Goal: Task Accomplishment & Management: Use online tool/utility

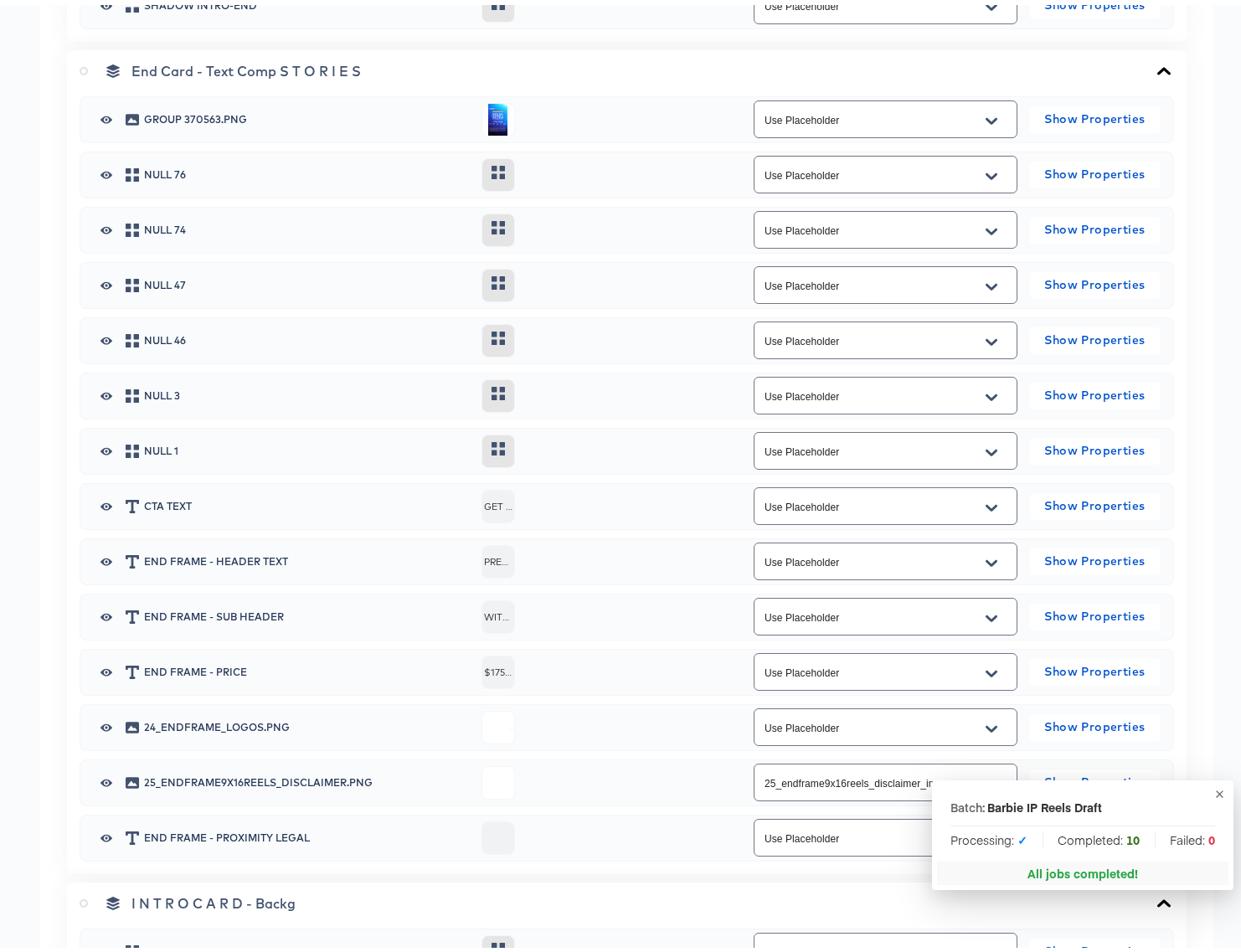
scroll to position [4623, 0]
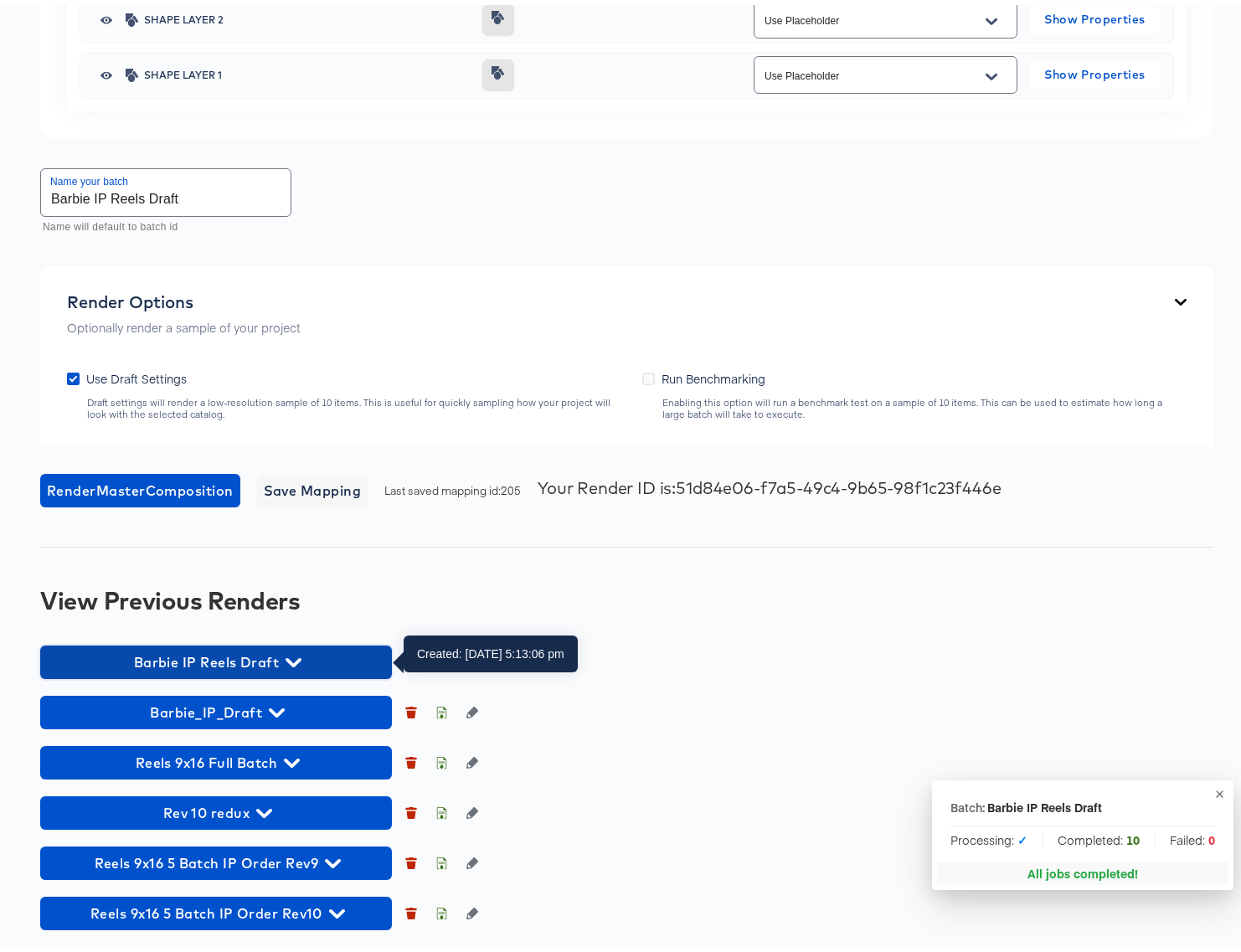
click at [291, 655] on icon "button" at bounding box center [293, 657] width 16 height 16
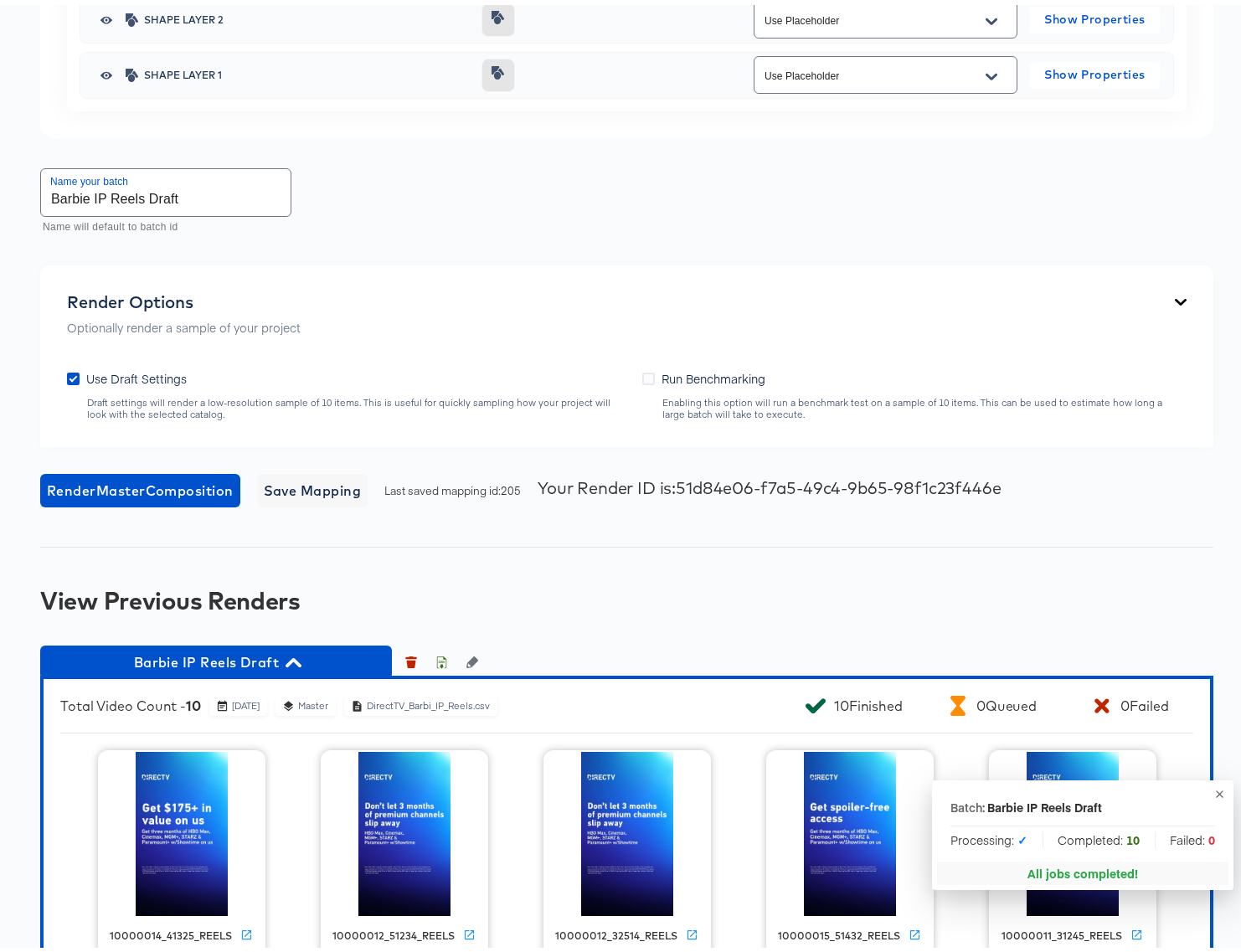
scroll to position [5140, 0]
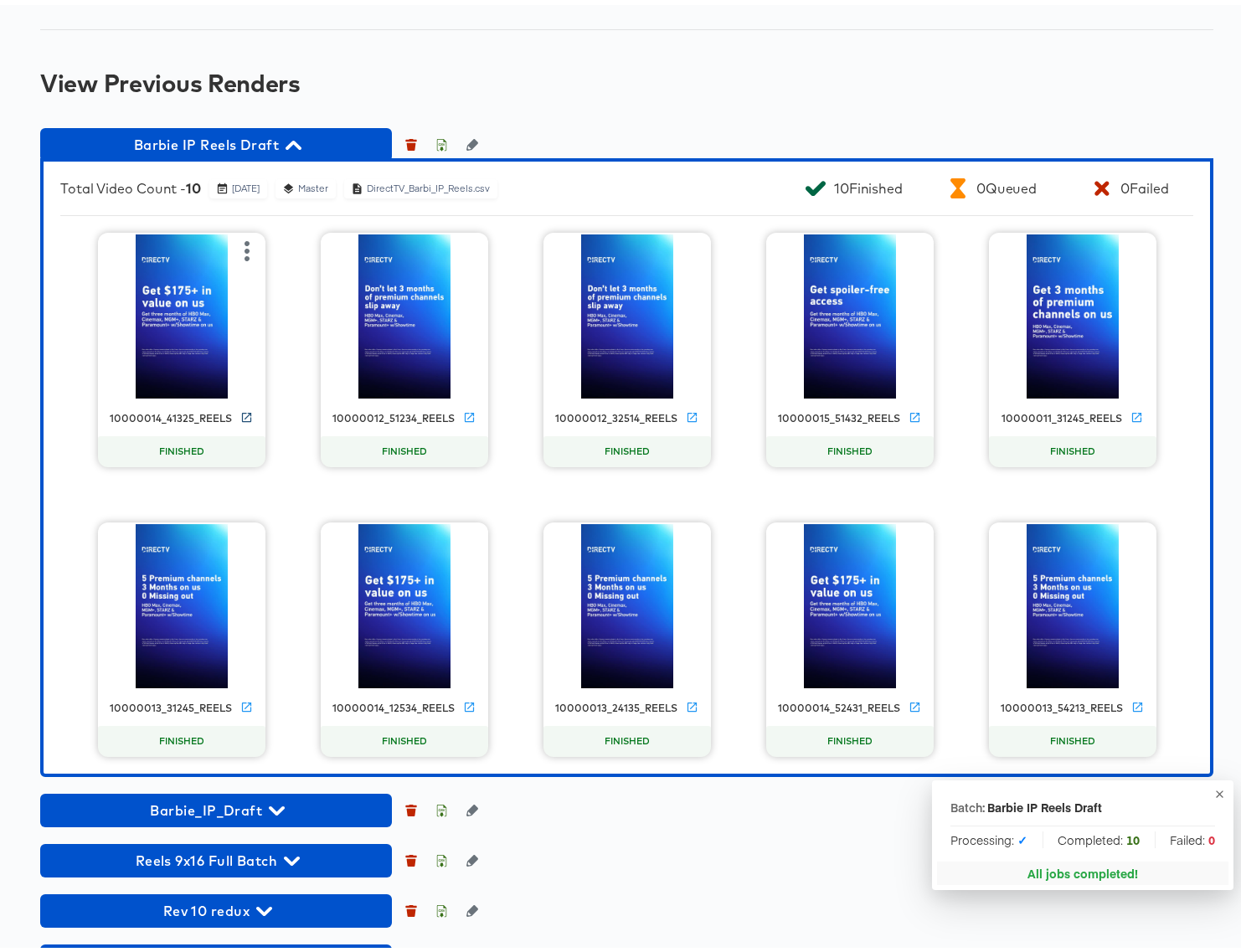
click at [242, 411] on icon at bounding box center [246, 412] width 13 height 13
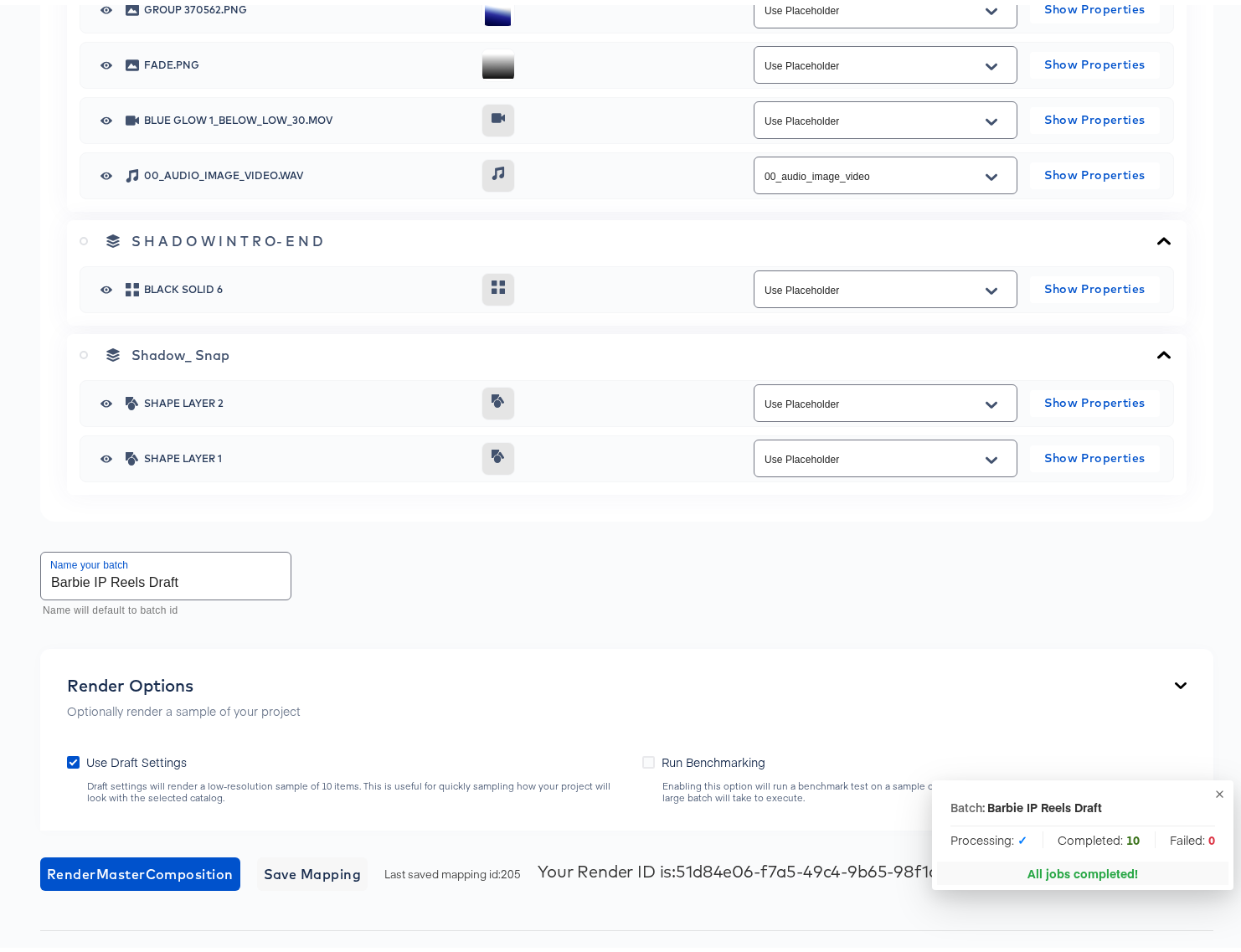
scroll to position [4311, 0]
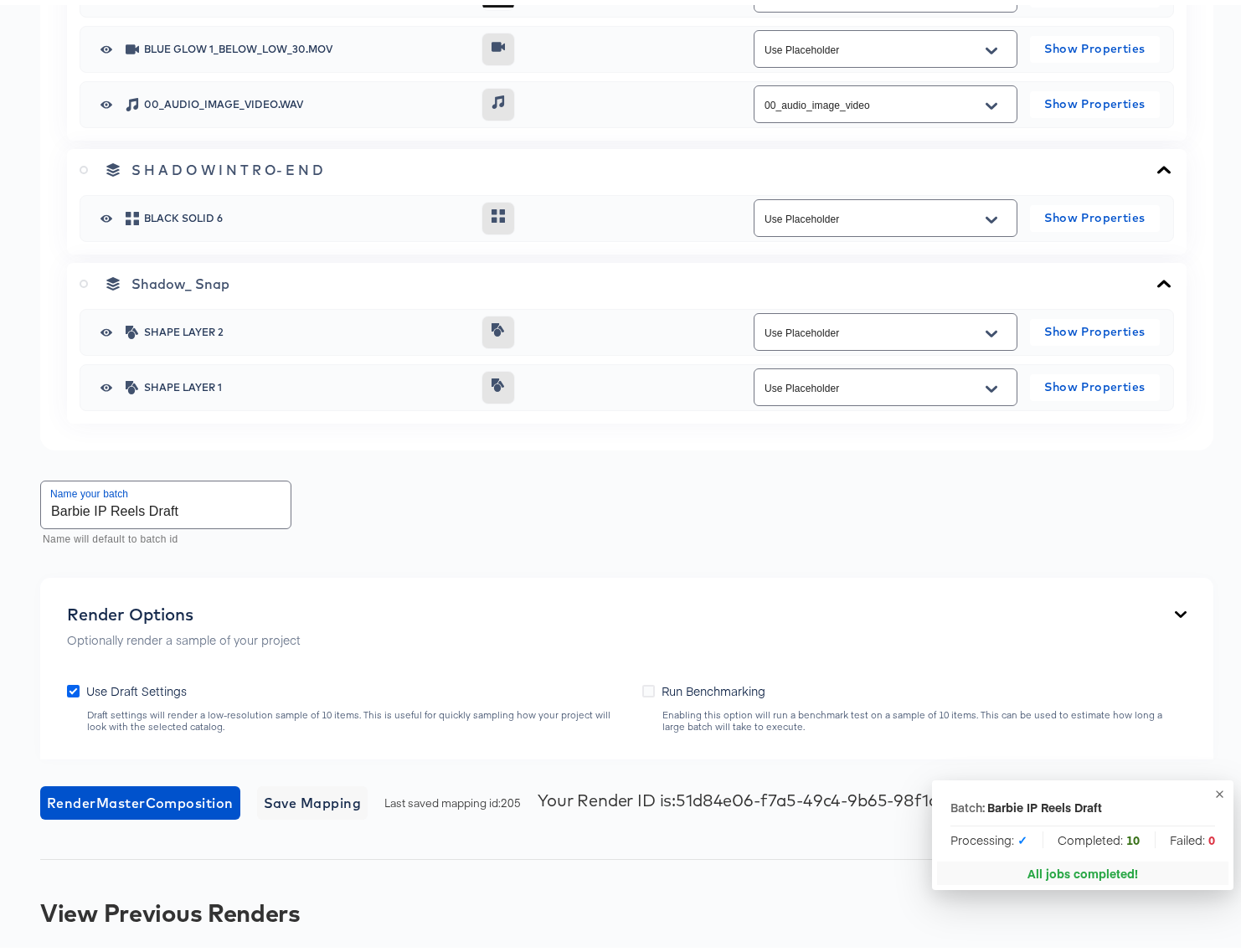
click at [71, 685] on icon at bounding box center [73, 686] width 13 height 13
click at [0, 0] on input "Use Draft Settings" at bounding box center [0, 0] width 0 height 0
drag, startPoint x: 183, startPoint y: 510, endPoint x: 145, endPoint y: 514, distance: 38.2
click at [145, 514] on input "Barbie IP Reels Draft" at bounding box center [165, 499] width 249 height 47
type input "Barbie IP Reels Full"
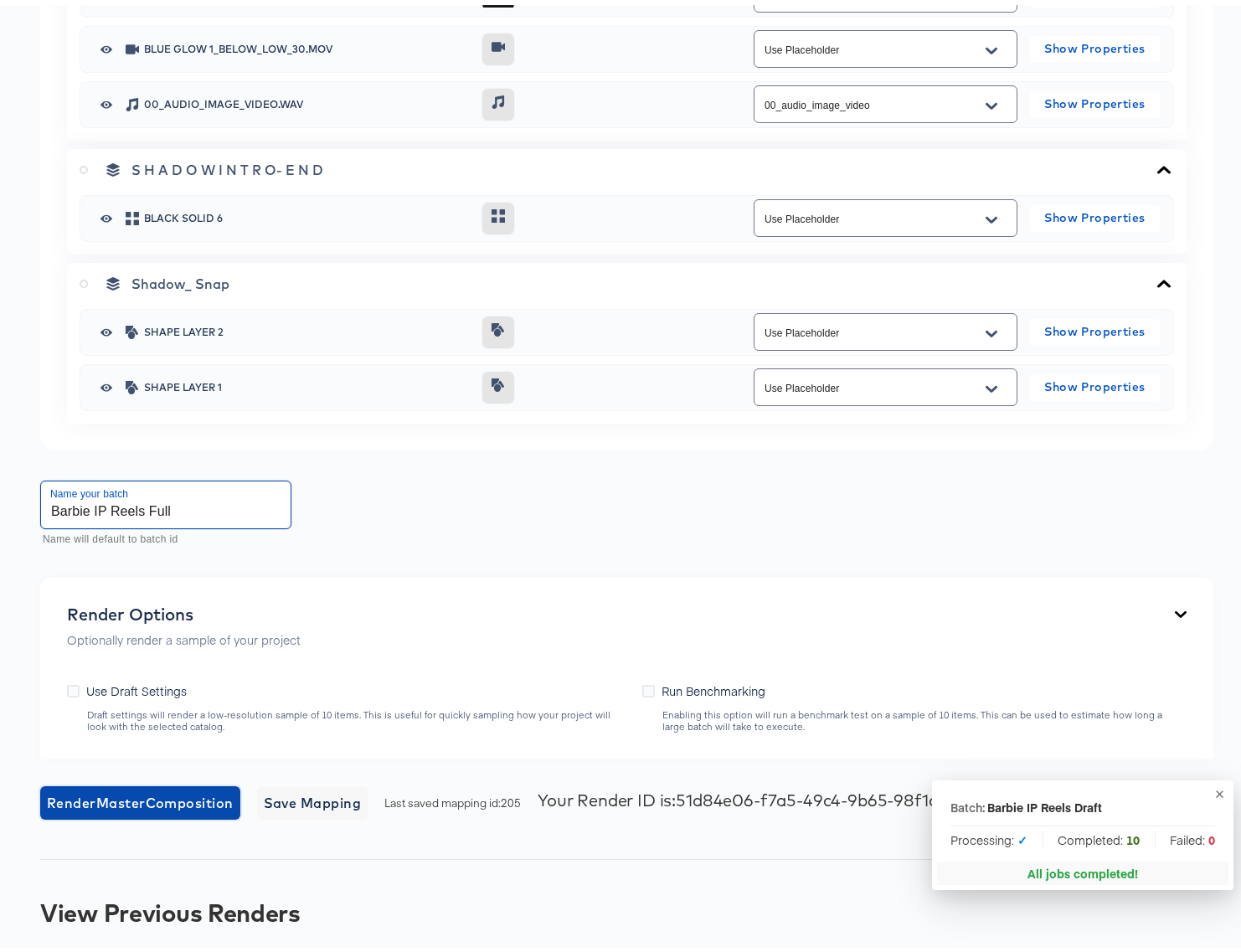
click at [124, 803] on span "Render Master Composition" at bounding box center [140, 798] width 187 height 24
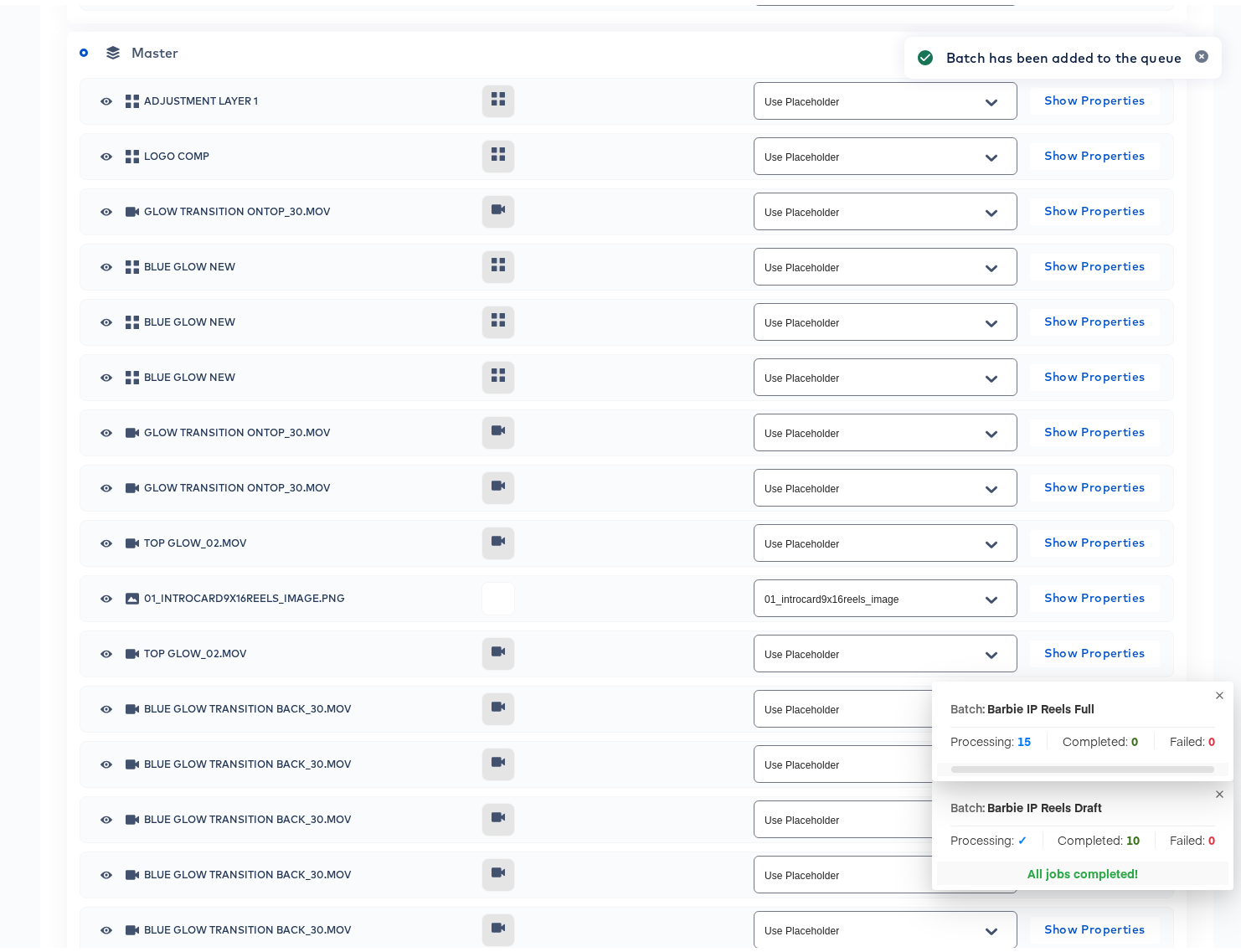
scroll to position [0, 0]
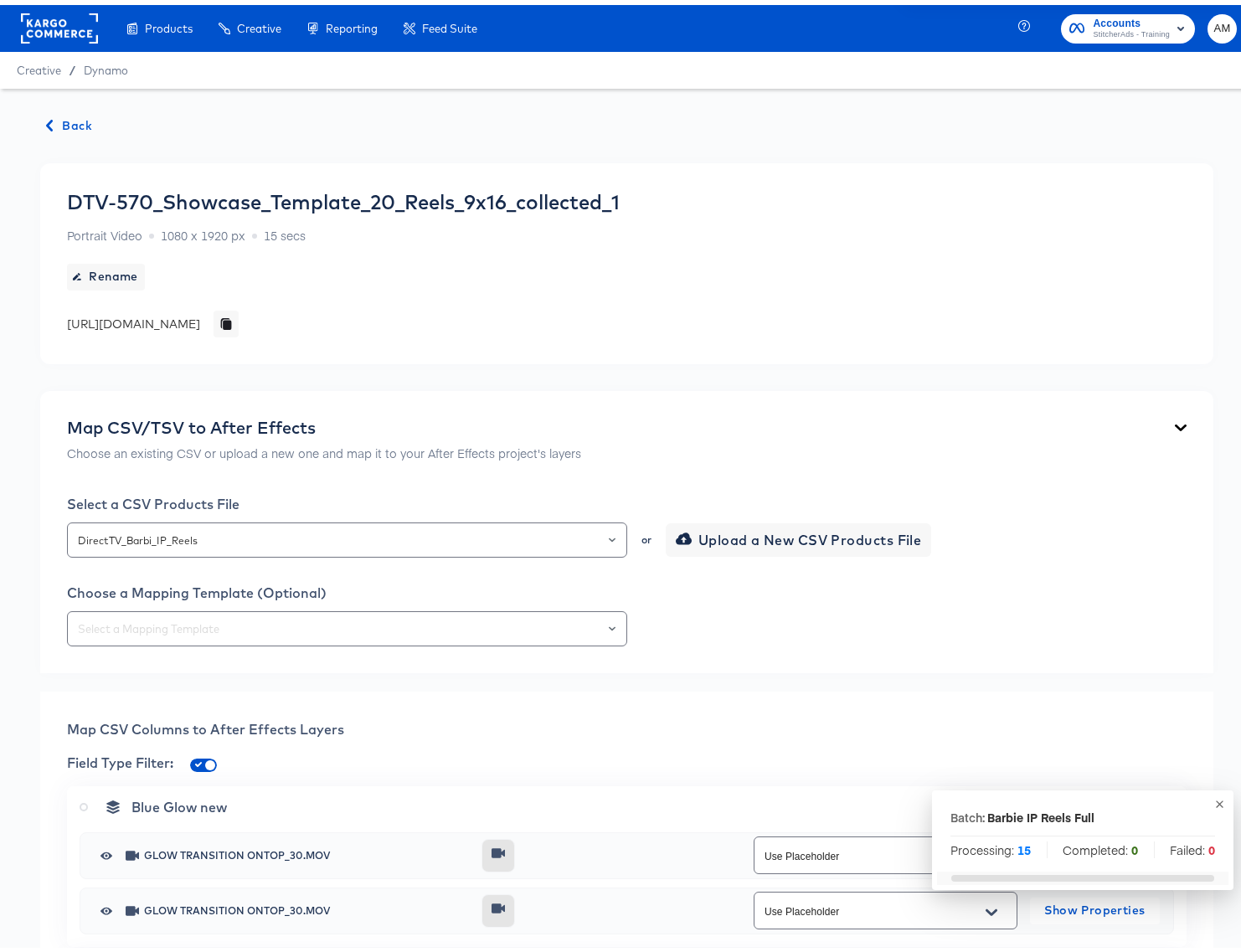
click at [79, 127] on span "Back" at bounding box center [69, 121] width 46 height 21
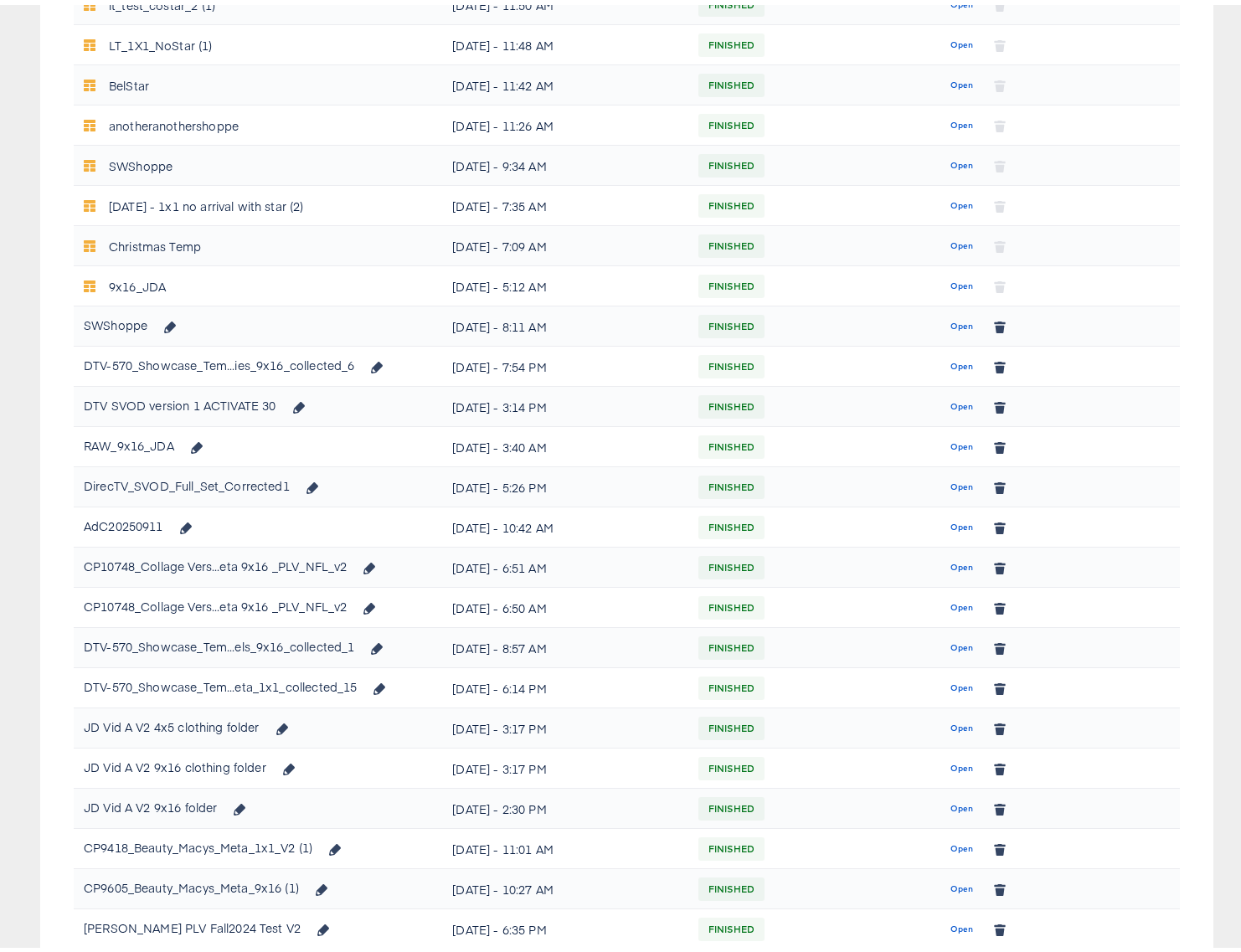
scroll to position [720, 0]
click at [943, 361] on button "Open" at bounding box center [961, 360] width 36 height 27
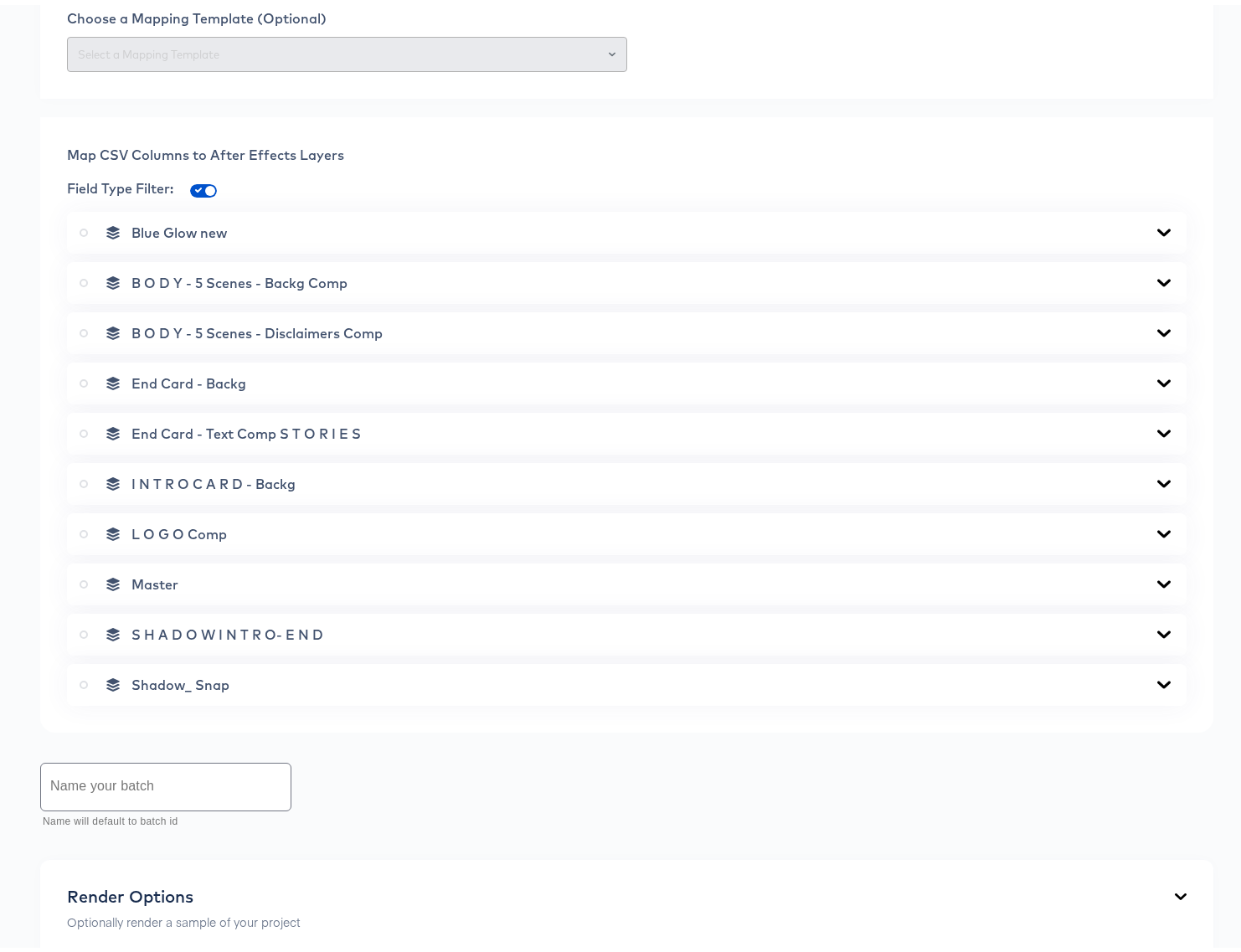
scroll to position [917, 0]
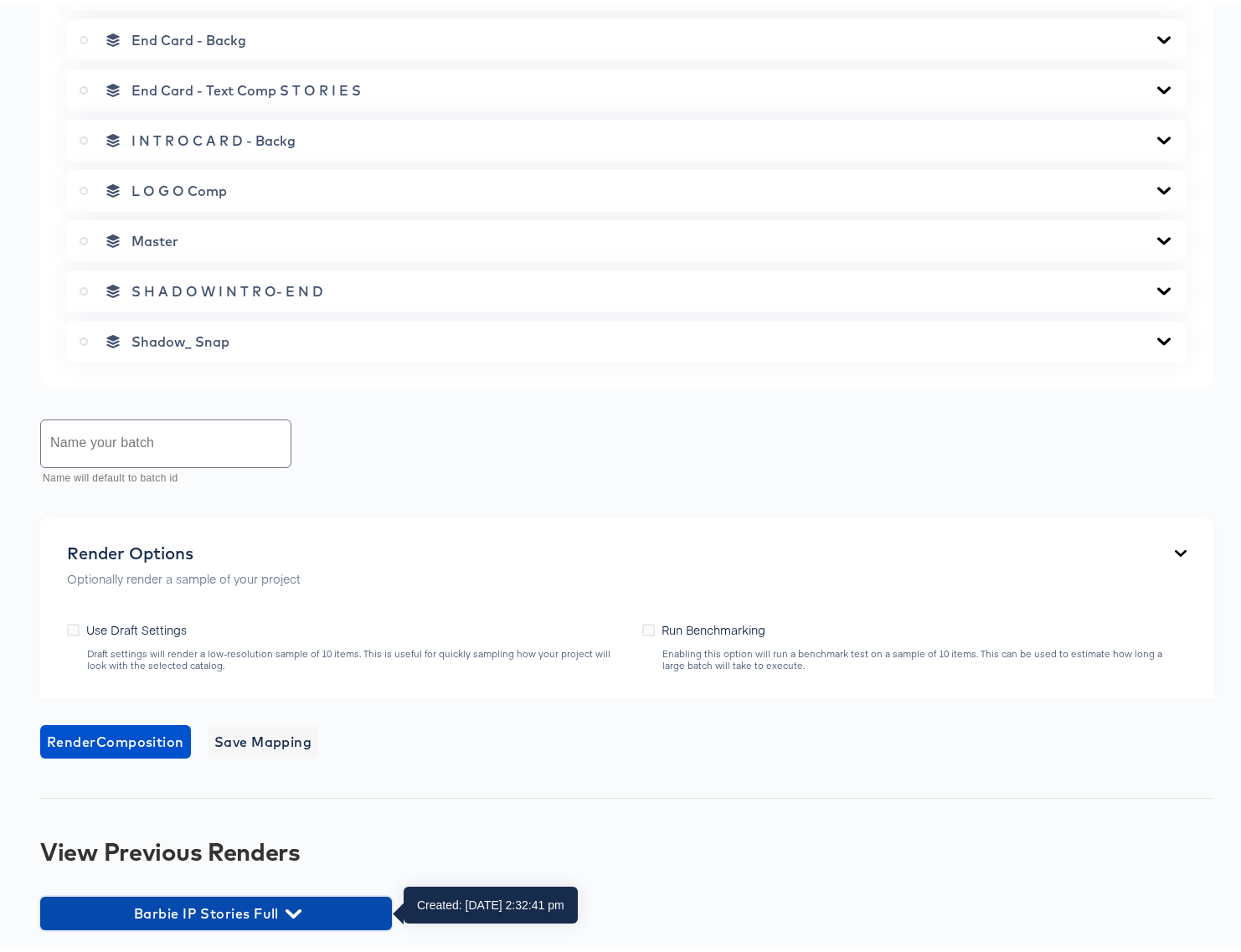
click at [280, 905] on span "Barbie IP Stories Full" at bounding box center [216, 908] width 334 height 24
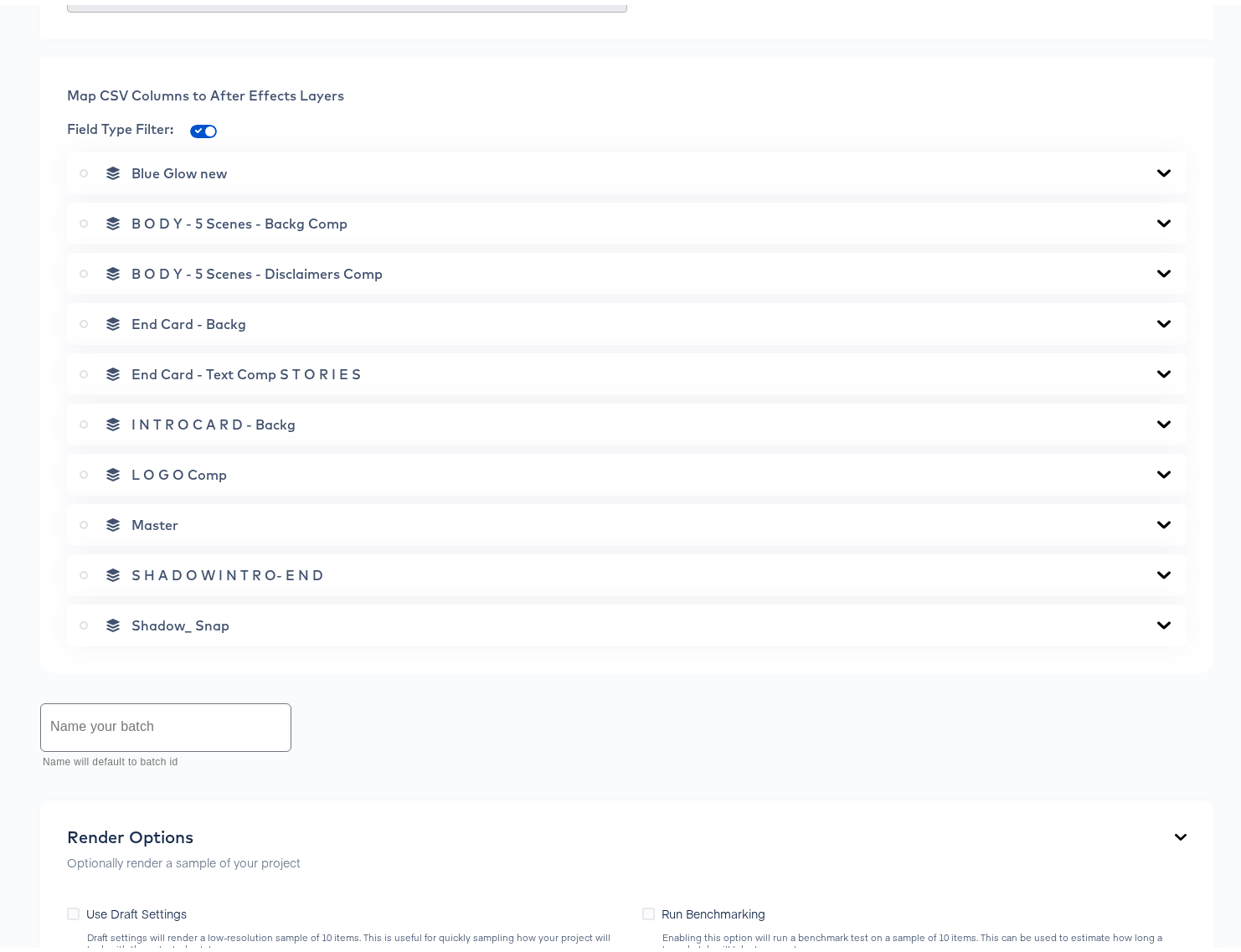
scroll to position [0, 0]
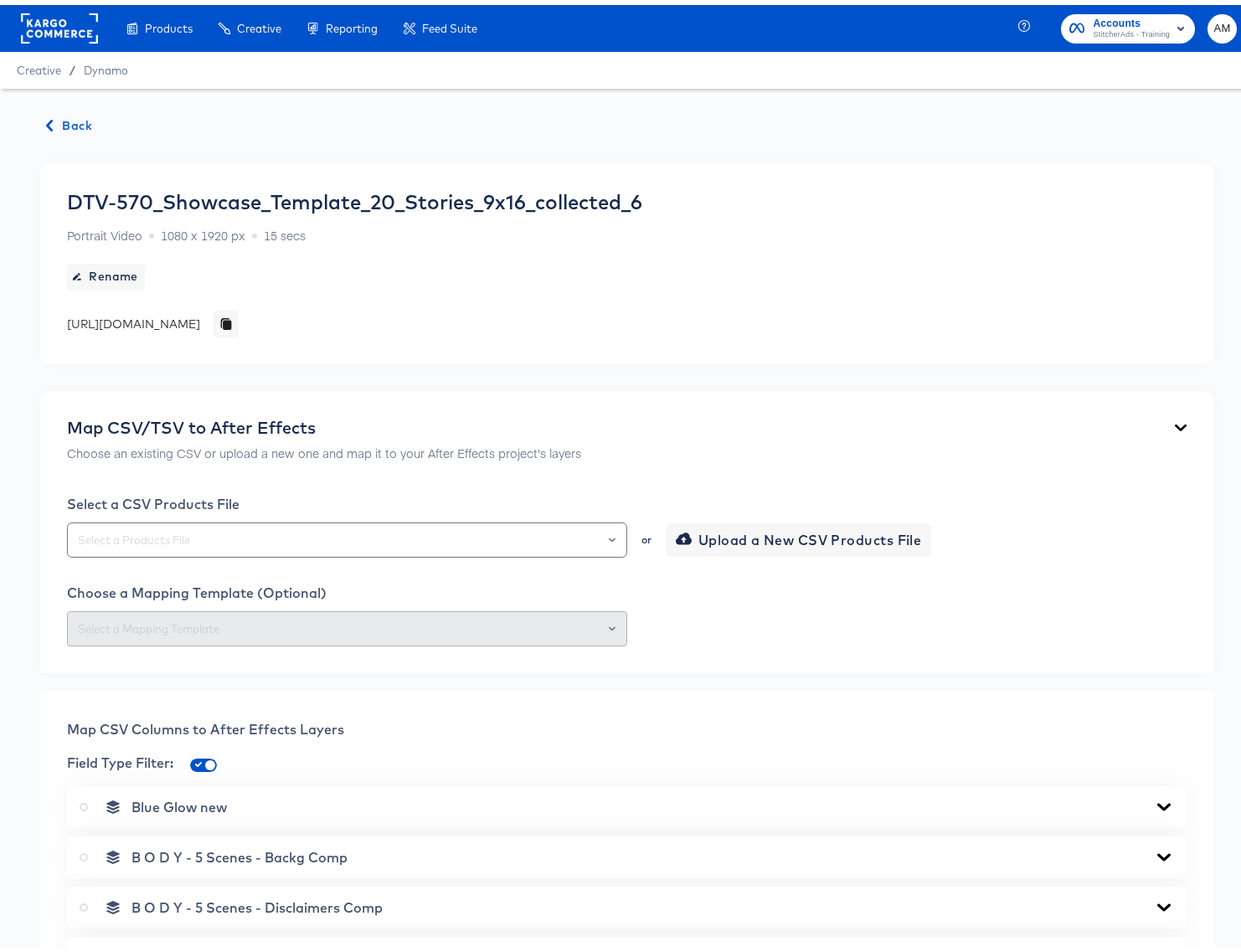
click at [66, 112] on span "Back" at bounding box center [69, 121] width 46 height 21
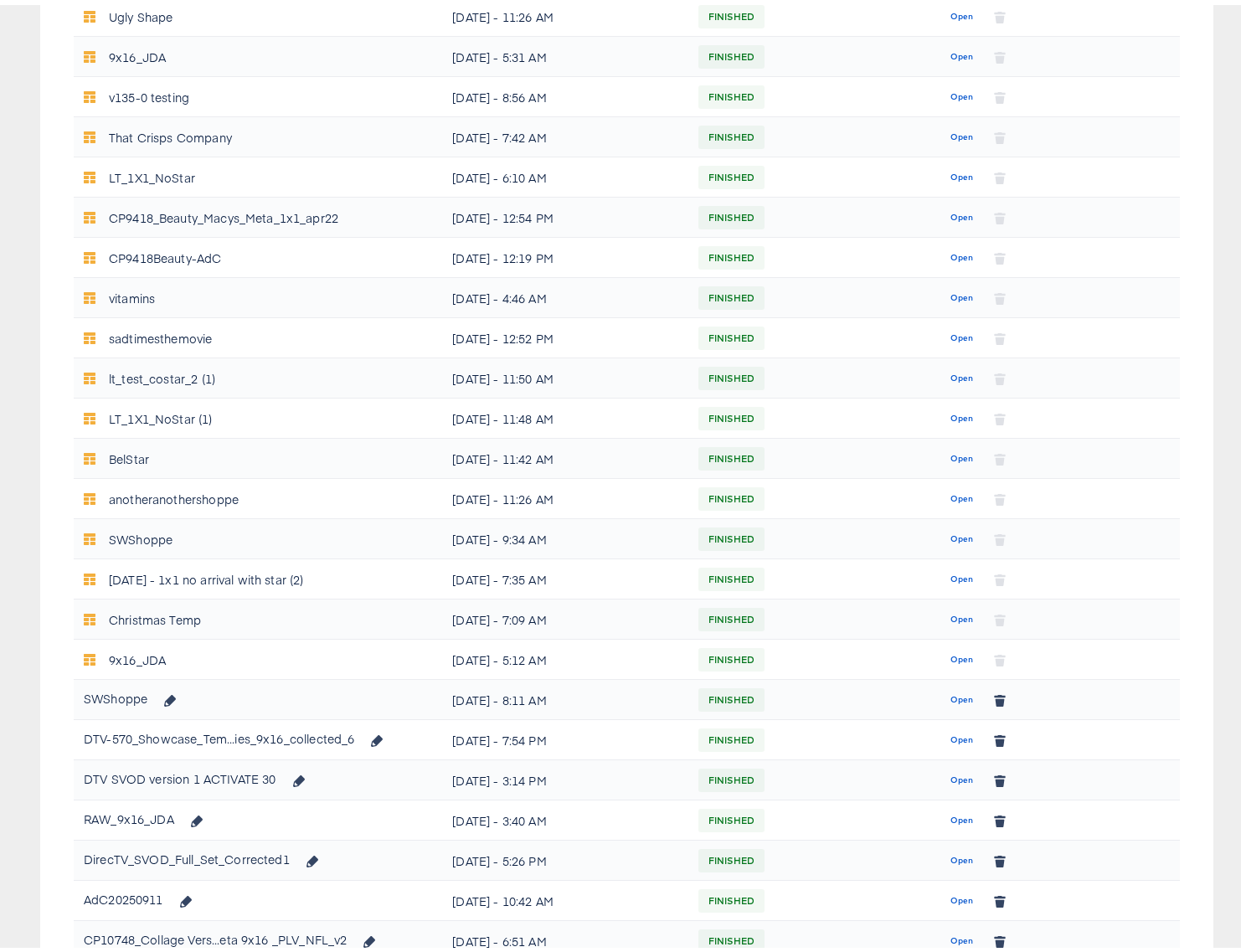
scroll to position [552, 0]
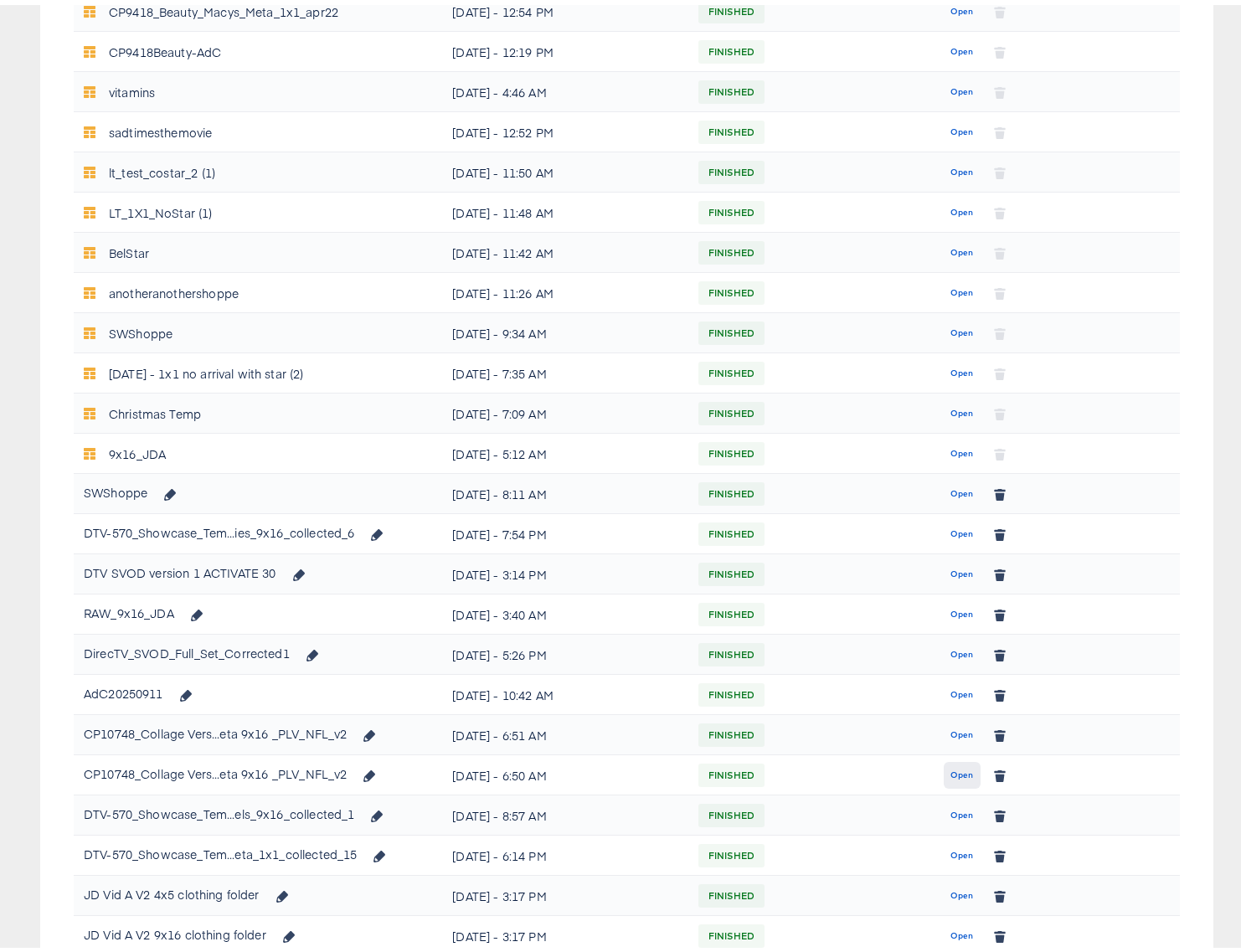
click at [950, 766] on span "Open" at bounding box center [961, 770] width 23 height 15
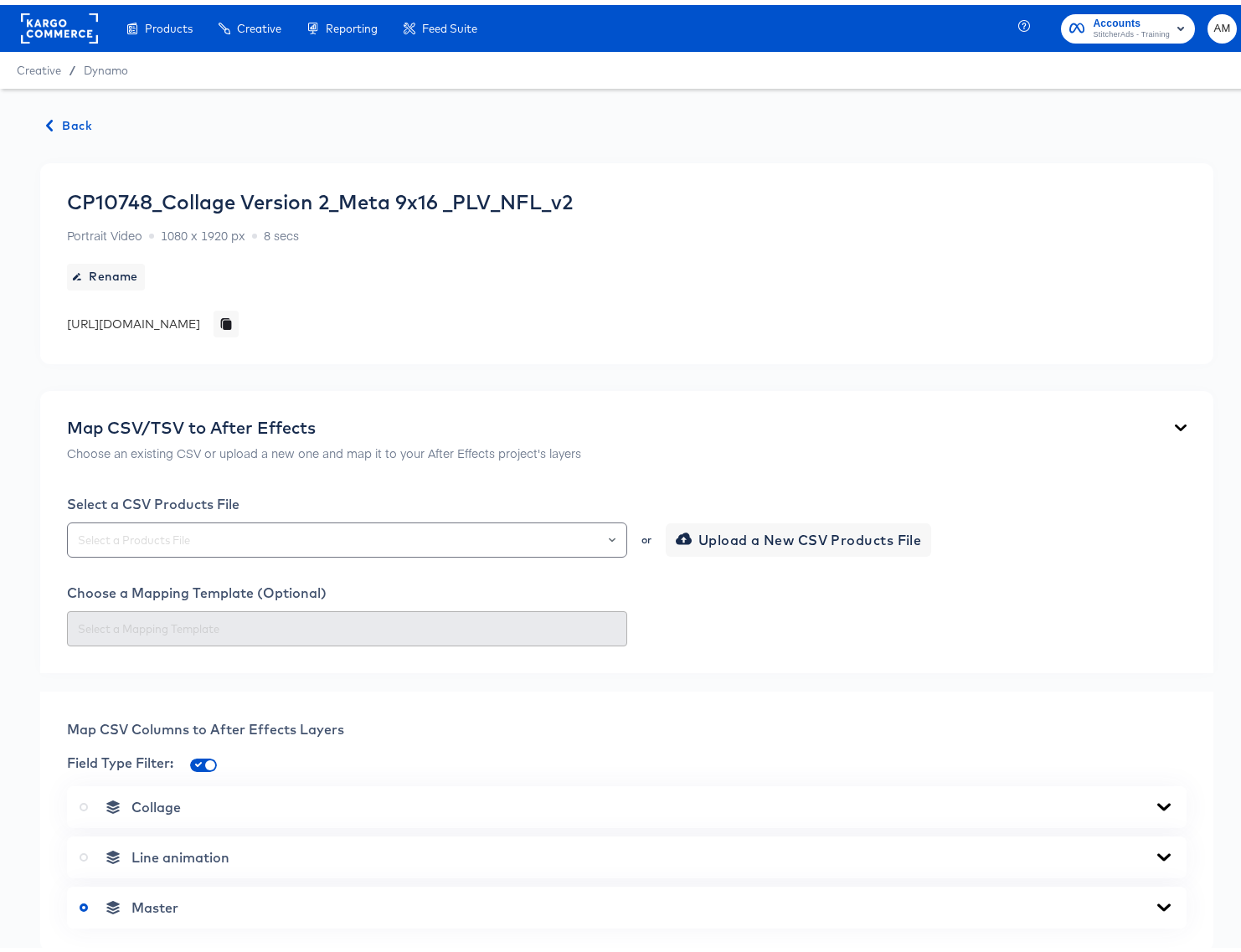
click at [58, 115] on span "Back" at bounding box center [69, 121] width 46 height 21
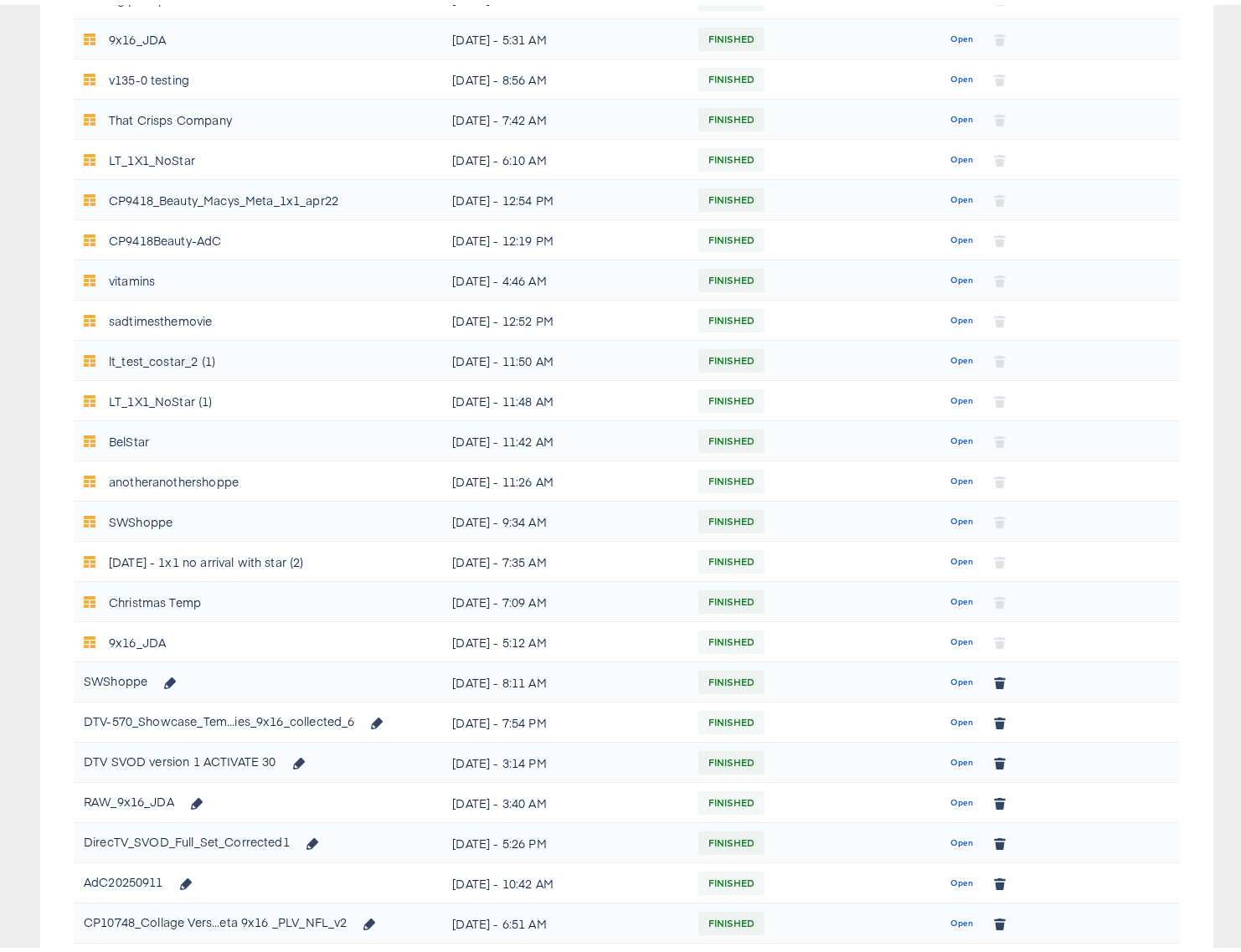
scroll to position [752, 0]
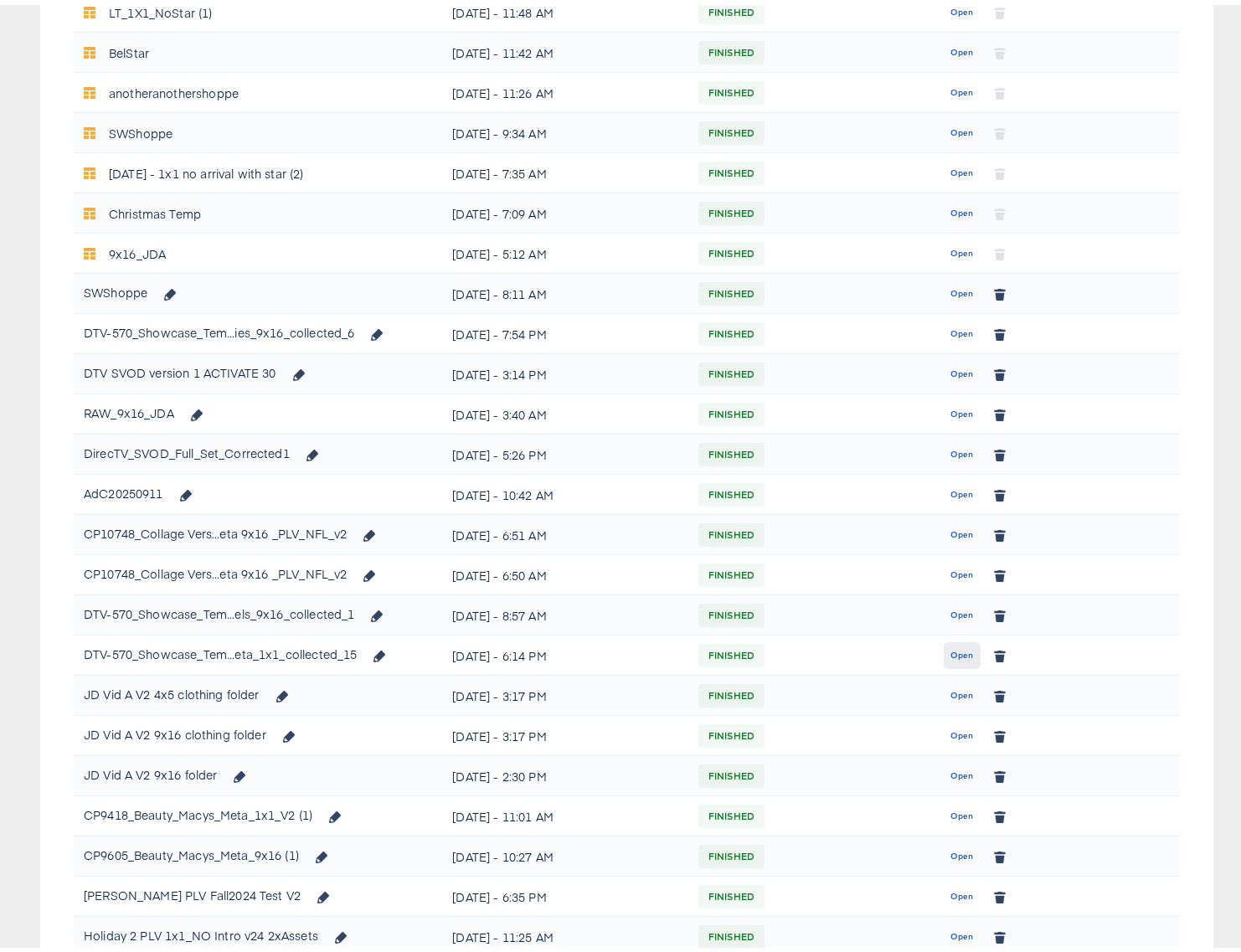
click at [950, 649] on span "Open" at bounding box center [961, 650] width 23 height 15
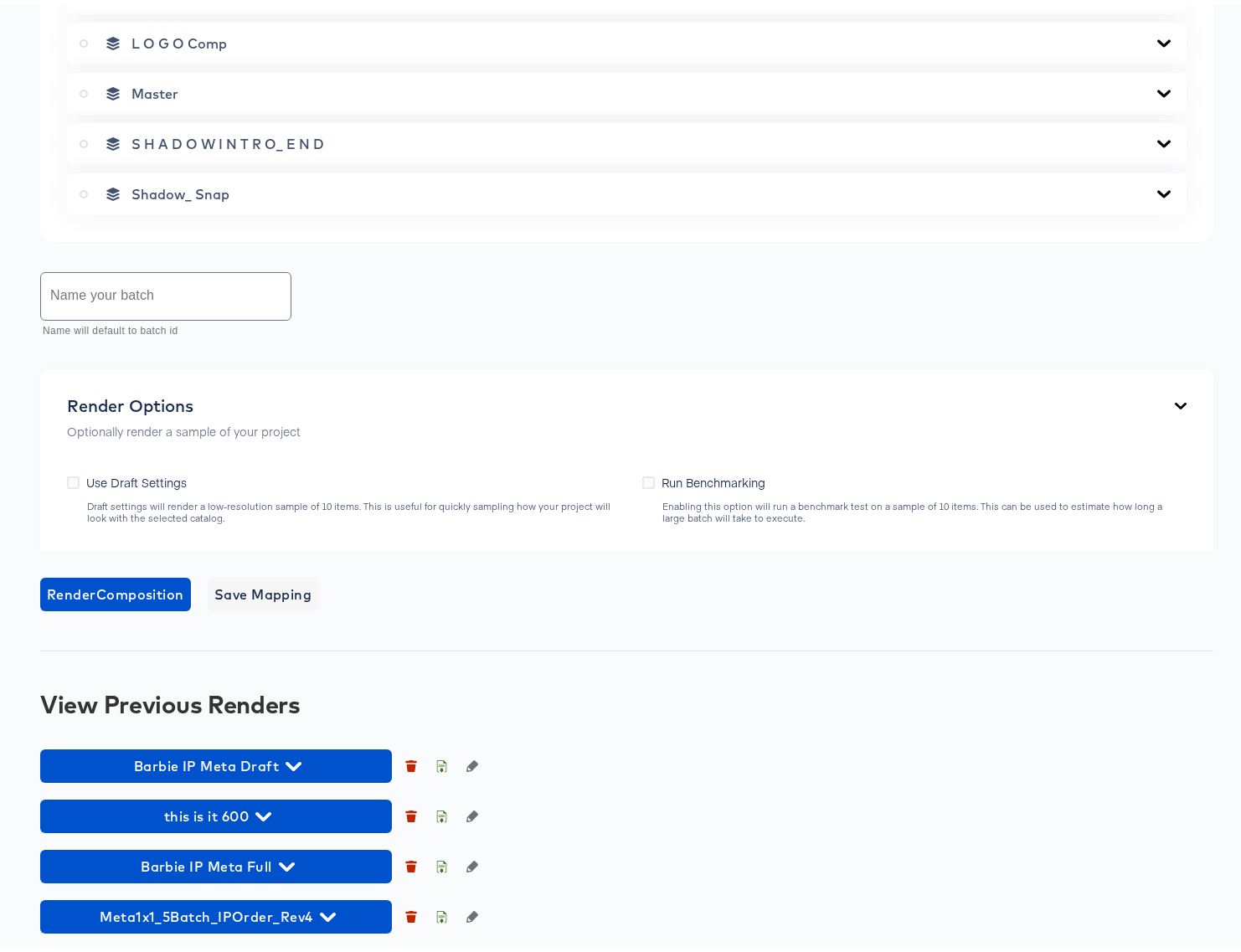
scroll to position [1266, 0]
click at [288, 758] on icon "button" at bounding box center [293, 761] width 16 height 9
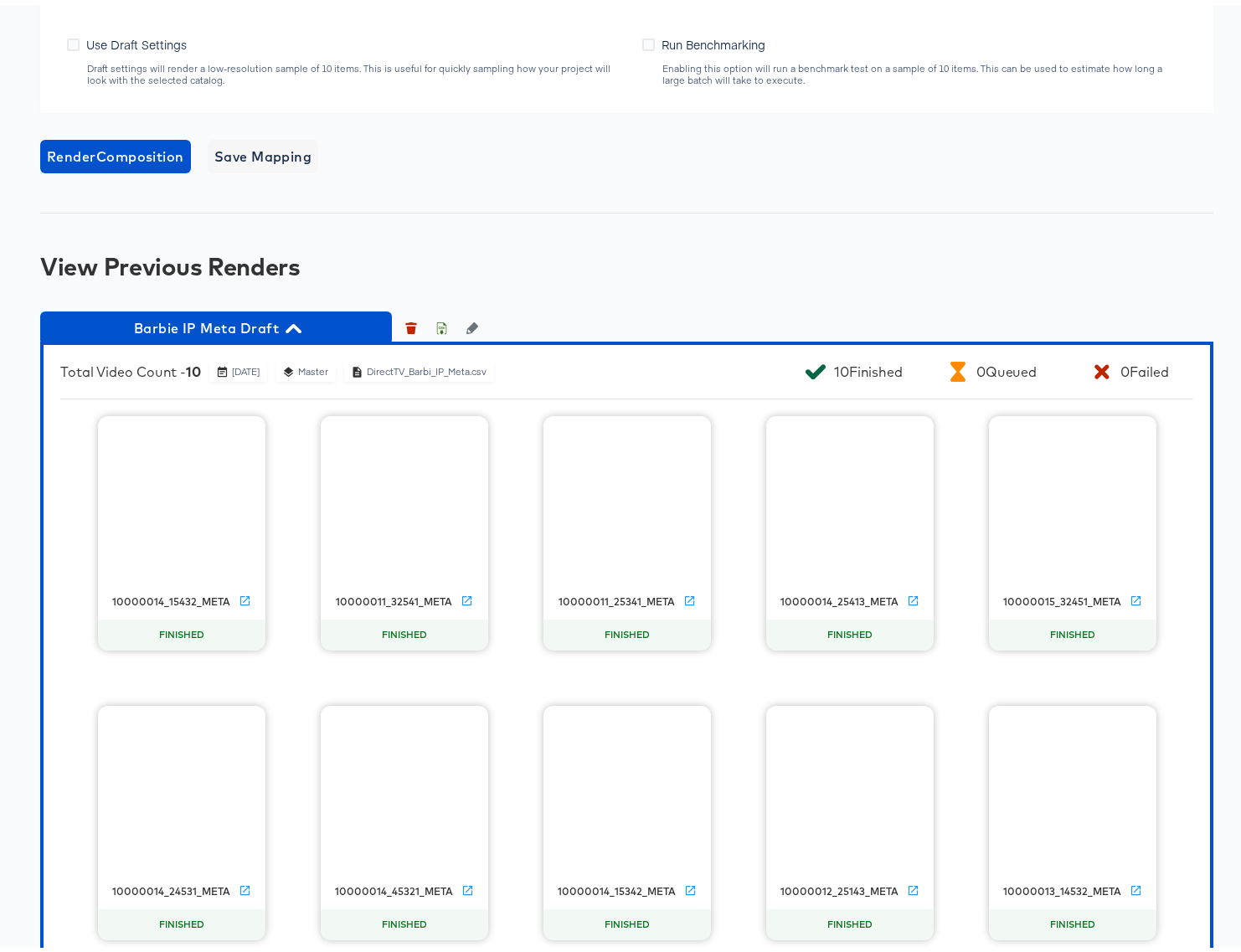
scroll to position [1712, 0]
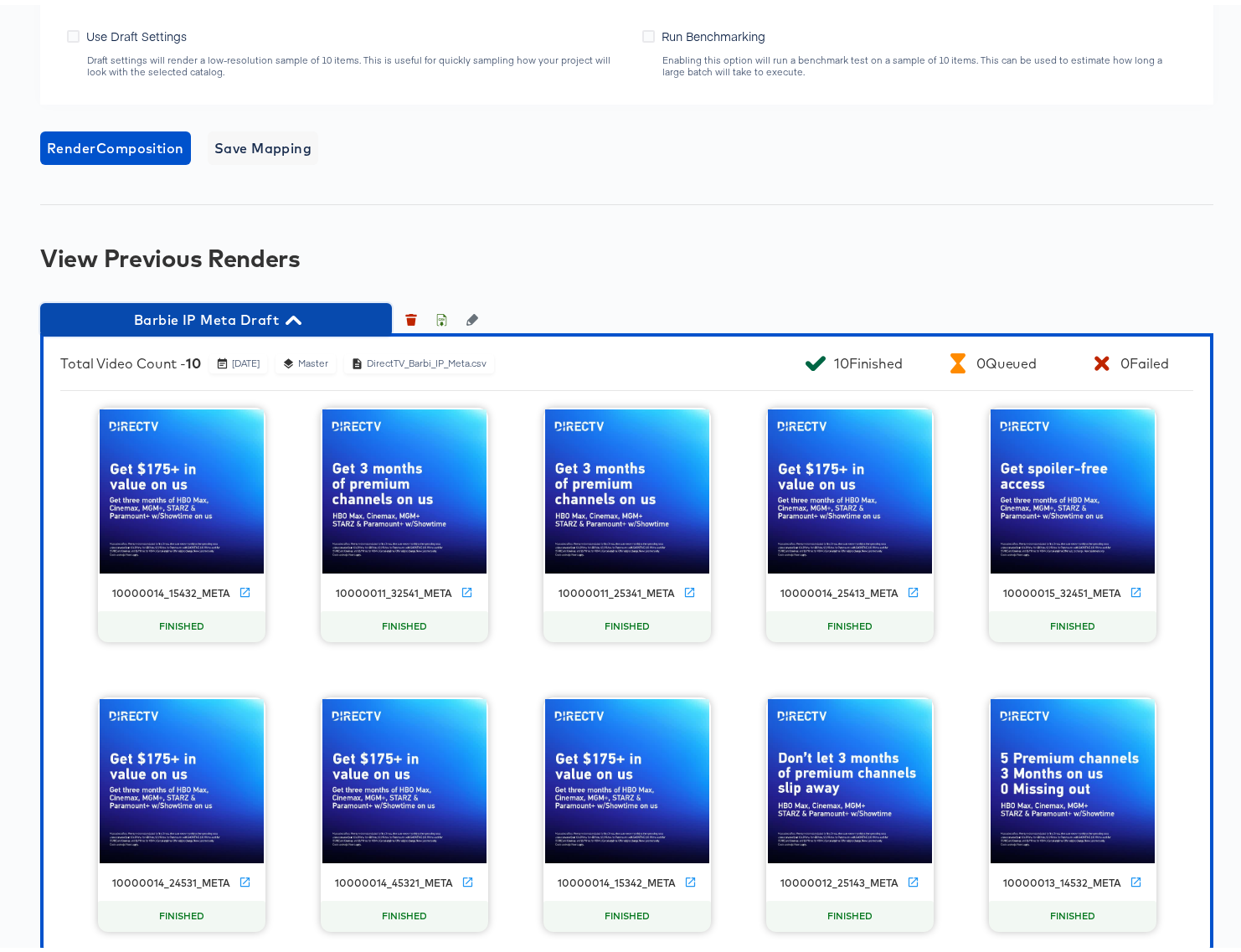
click at [291, 314] on icon "button" at bounding box center [293, 315] width 16 height 9
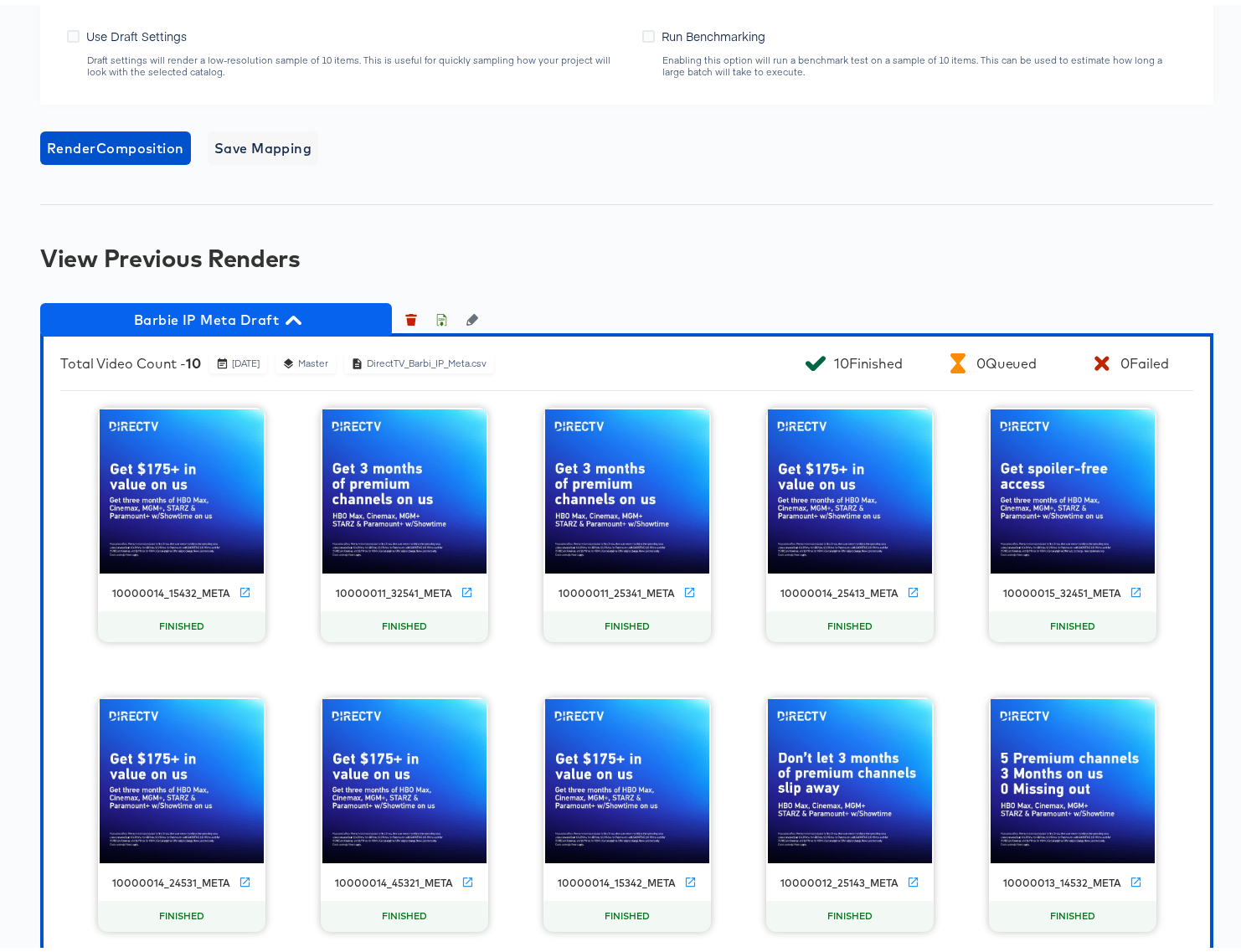
scroll to position [1270, 0]
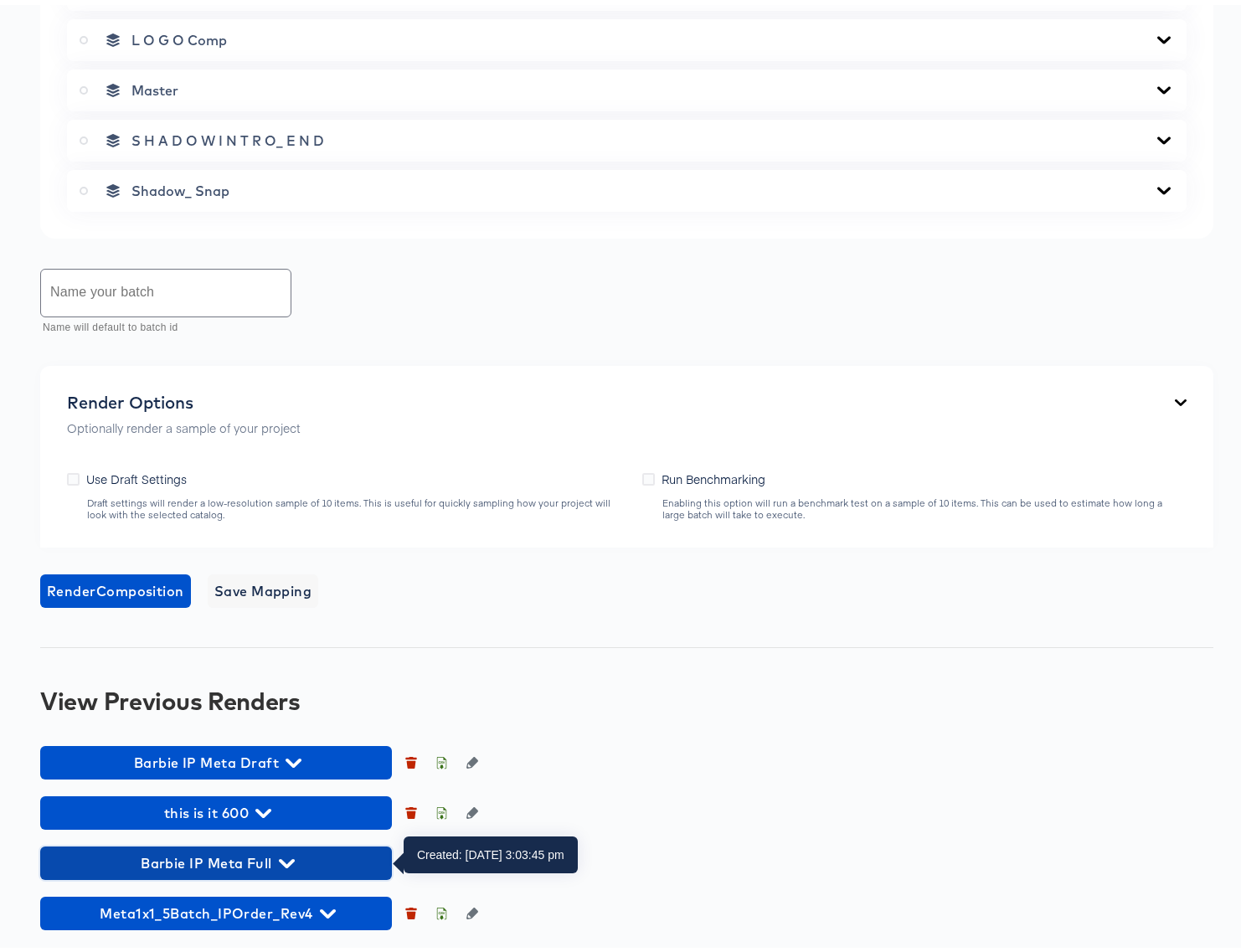
click at [286, 856] on icon "button" at bounding box center [287, 859] width 16 height 16
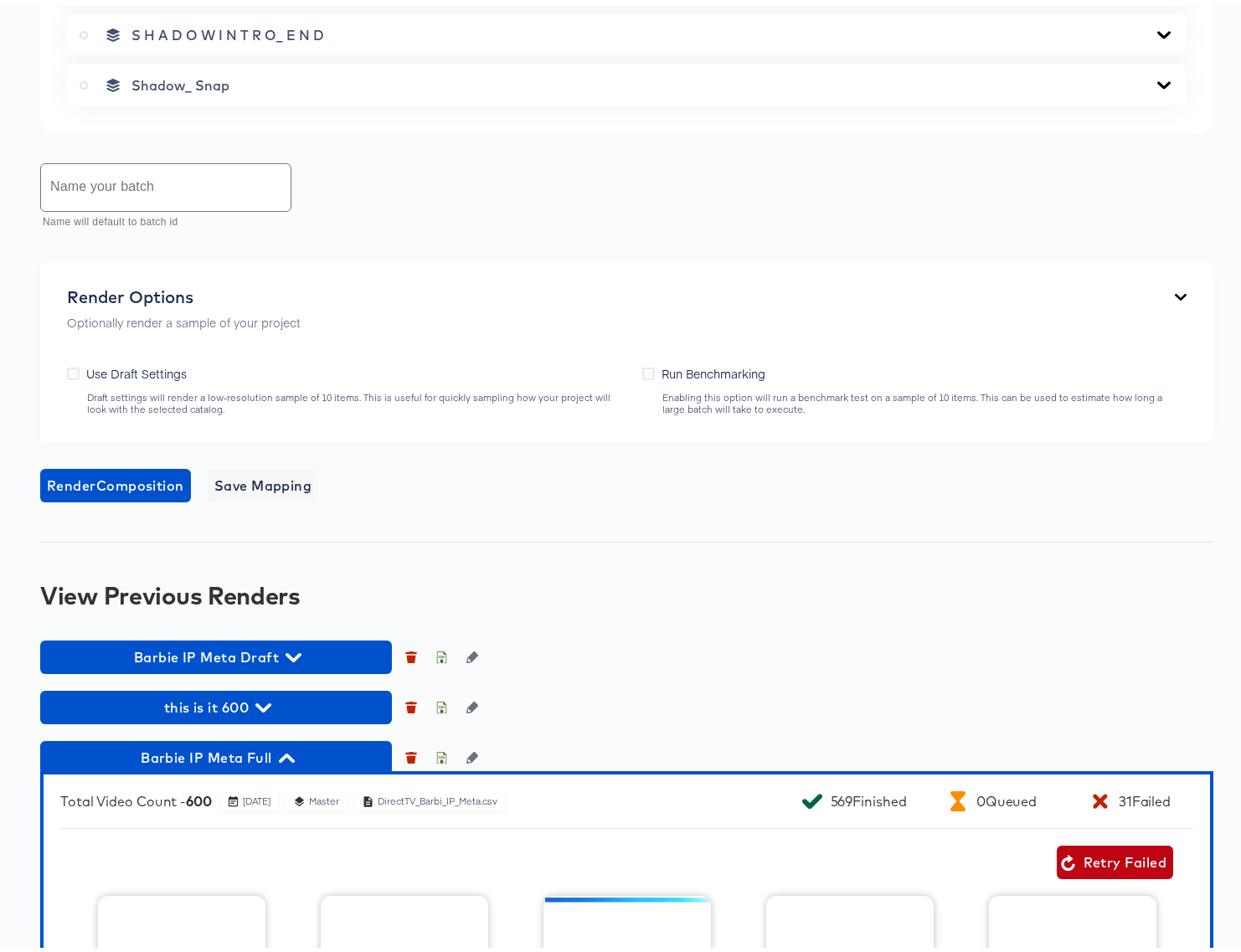
scroll to position [1750, 0]
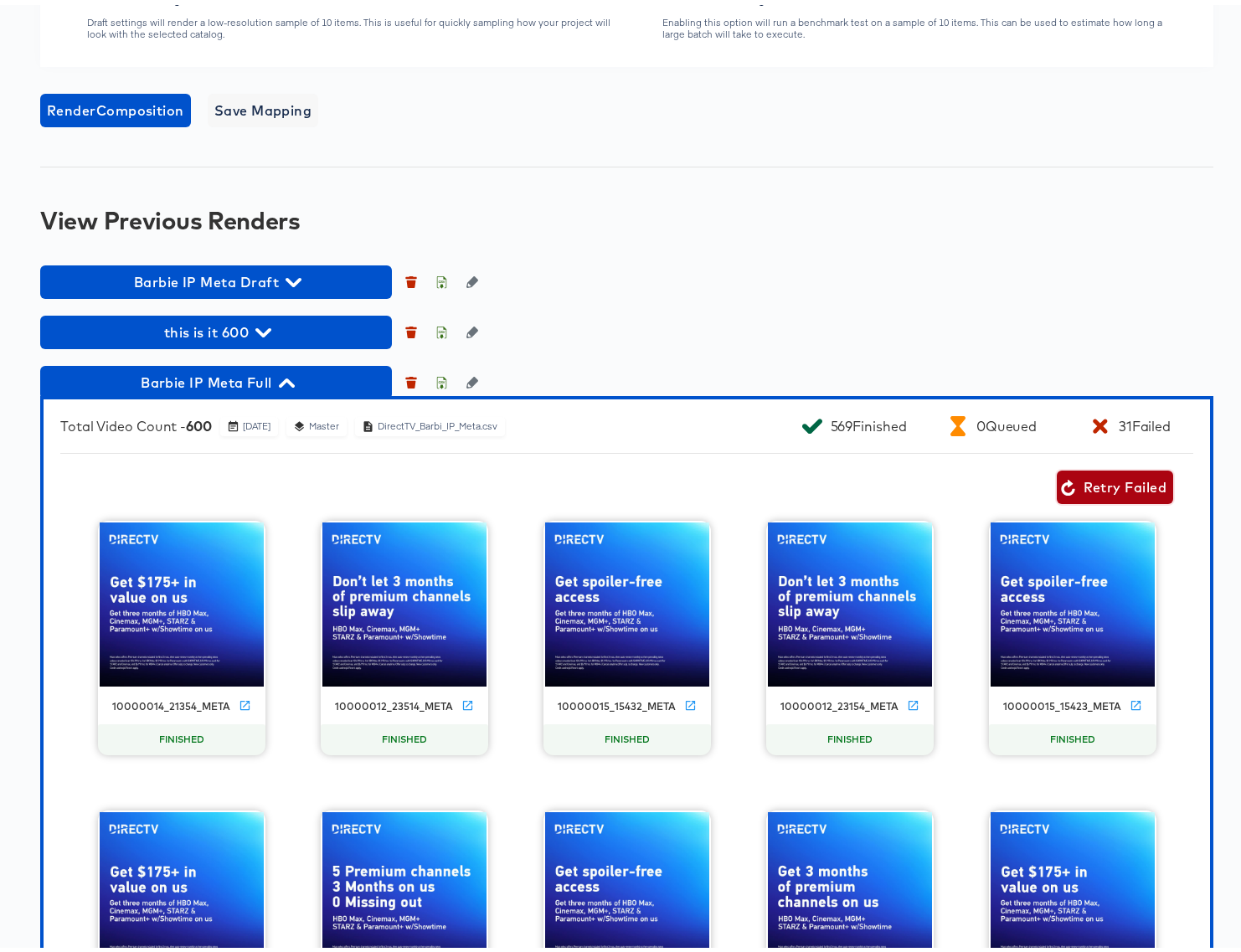
click at [1102, 478] on span "Retry Failed" at bounding box center [1114, 482] width 103 height 24
